Goal: Transaction & Acquisition: Purchase product/service

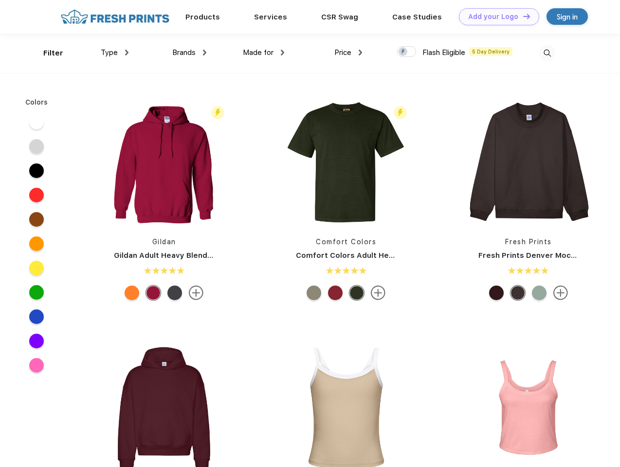
scroll to position [0, 0]
click at [496, 17] on link "Add your Logo Design Tool" at bounding box center [499, 16] width 80 height 17
click at [0, 0] on div "Design Tool" at bounding box center [0, 0] width 0 height 0
click at [522, 16] on link "Add your Logo Design Tool" at bounding box center [499, 16] width 80 height 17
click at [47, 53] on div "Filter" at bounding box center [53, 53] width 20 height 11
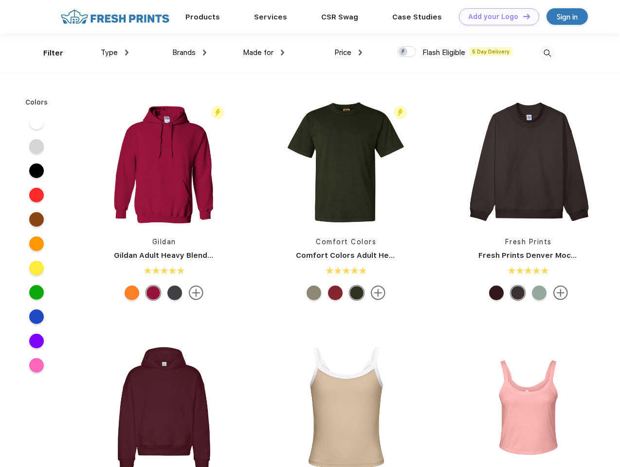
click at [115, 53] on span "Type" at bounding box center [109, 52] width 17 height 9
click at [189, 53] on span "Brands" at bounding box center [183, 52] width 23 height 9
click at [264, 53] on span "Made for" at bounding box center [258, 52] width 31 height 9
click at [349, 53] on span "Price" at bounding box center [342, 52] width 17 height 9
click at [407, 52] on div at bounding box center [406, 51] width 19 height 11
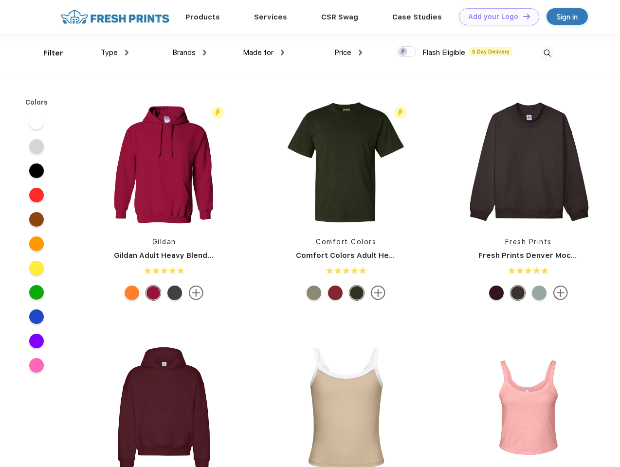
click at [404, 52] on input "checkbox" at bounding box center [400, 49] width 6 height 6
click at [547, 53] on img at bounding box center [547, 53] width 16 height 16
